Goal: Answer question/provide support: Share knowledge or assist other users

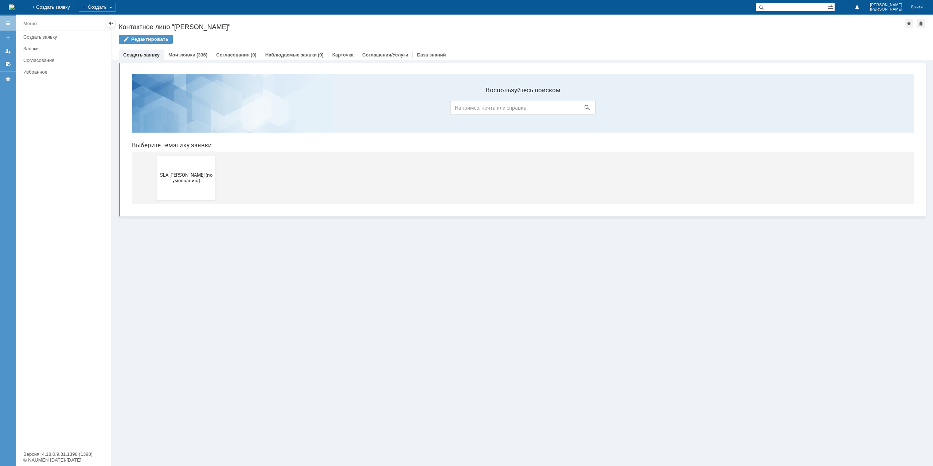
click at [197, 58] on div "Мои заявки (336)" at bounding box center [188, 55] width 48 height 11
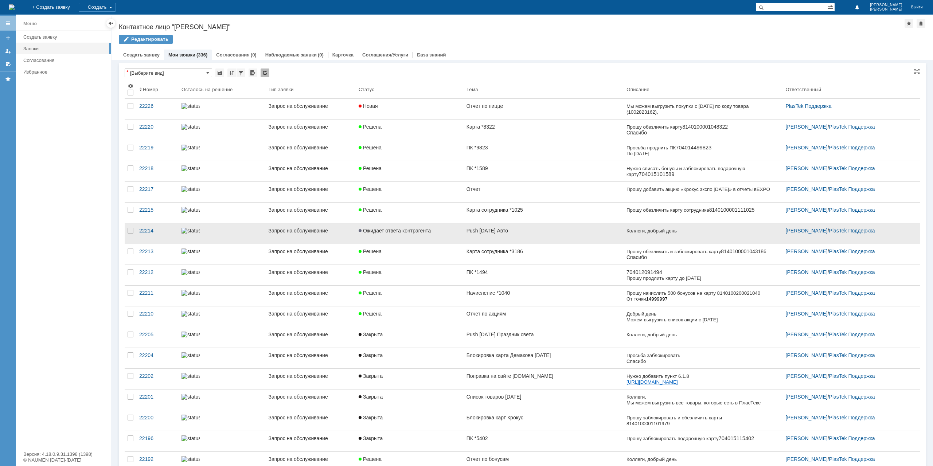
click at [494, 237] on link "Push [DATE] Авто" at bounding box center [543, 233] width 160 height 20
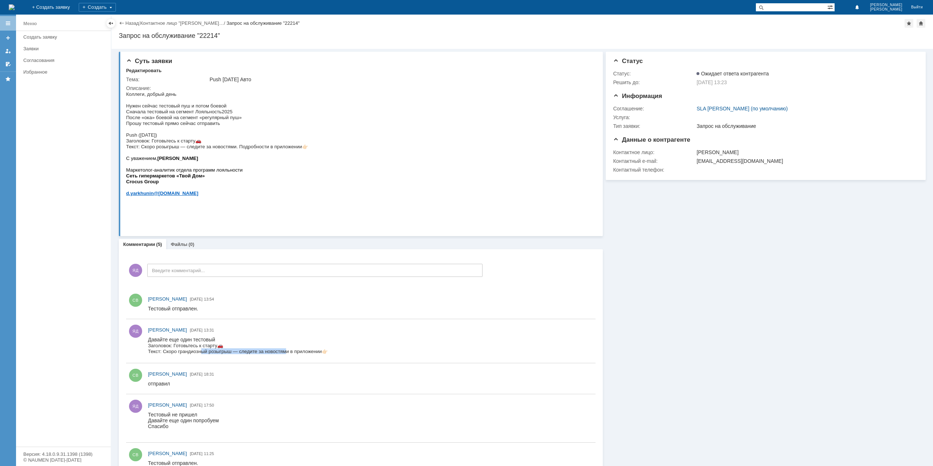
drag, startPoint x: 200, startPoint y: 352, endPoint x: 286, endPoint y: 352, distance: 85.6
click at [286, 352] on span "Текст: Скоро грандиозный розыгрыш — следите за новостями в приложении 👉🏻" at bounding box center [238, 351] width 180 height 5
drag, startPoint x: 342, startPoint y: 352, endPoint x: 149, endPoint y: 345, distance: 193.2
click at [149, 345] on html "Давайте еще один тестовый Заголовок: Готовьтесь к старту 🚗 Текст: Скоро грандио…" at bounding box center [367, 345] width 439 height 17
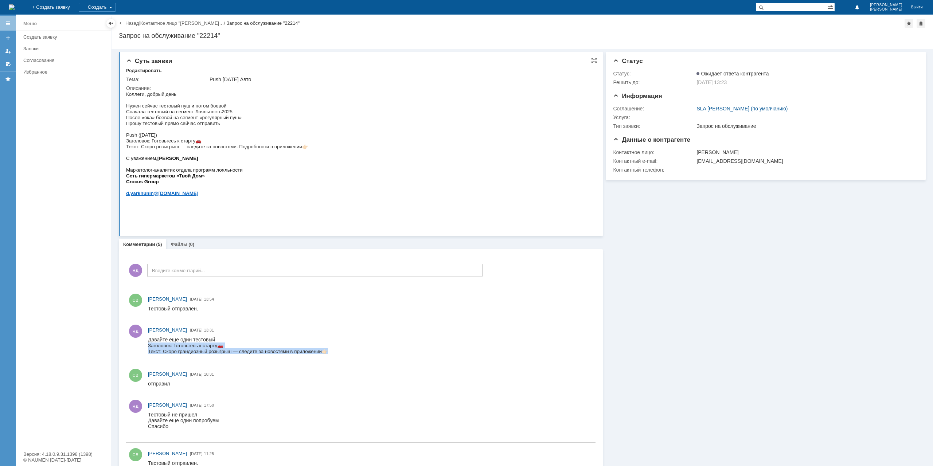
copy div "Заголовок: Готовьтесь к старту 🚗 Текст: Скоро грандиозный розыгрыш — следите за…"
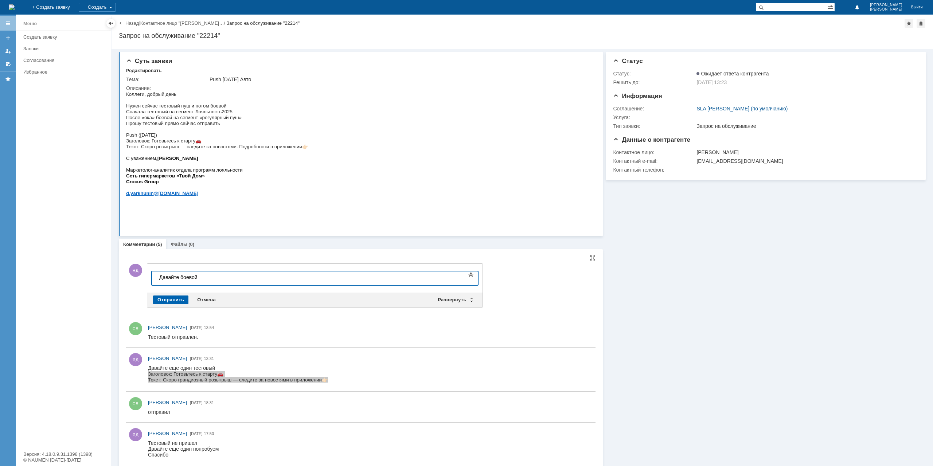
click at [168, 298] on div "Отправить" at bounding box center [170, 299] width 35 height 9
